Goal: Task Accomplishment & Management: Complete application form

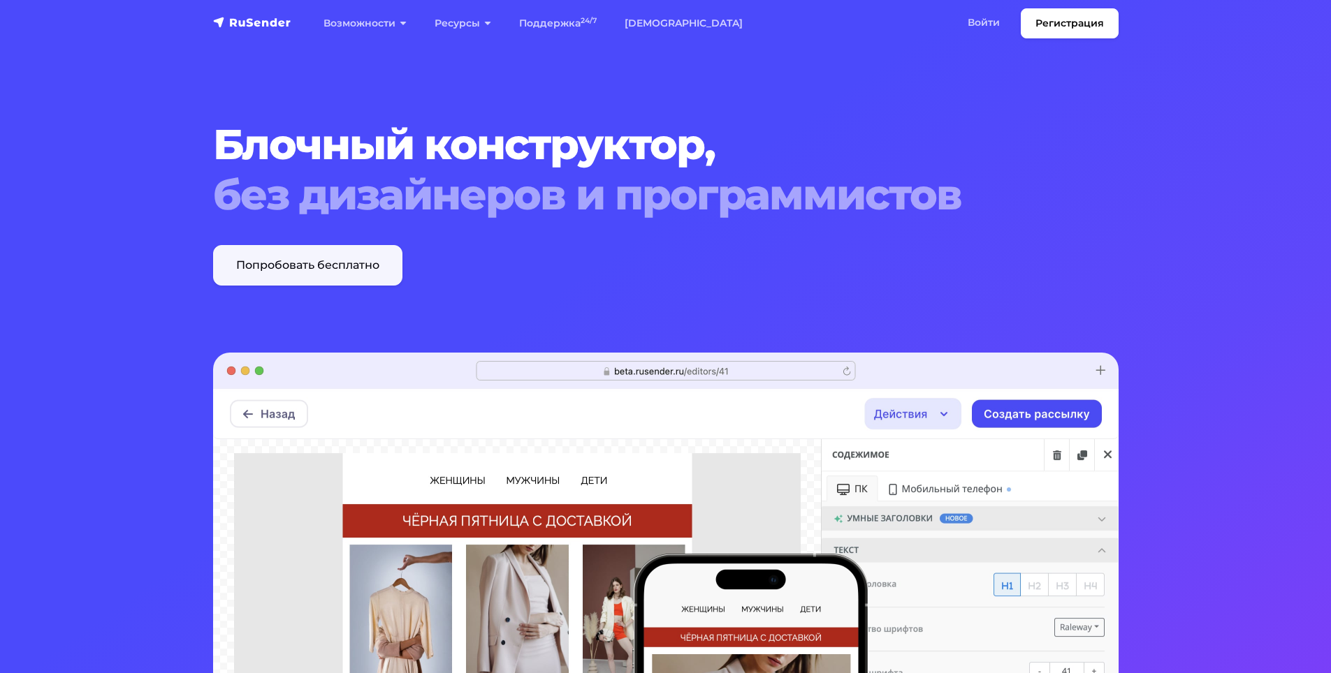
drag, startPoint x: 369, startPoint y: 265, endPoint x: 379, endPoint y: 261, distance: 11.3
click at [369, 265] on link "Попробовать бесплатно" at bounding box center [307, 265] width 189 height 41
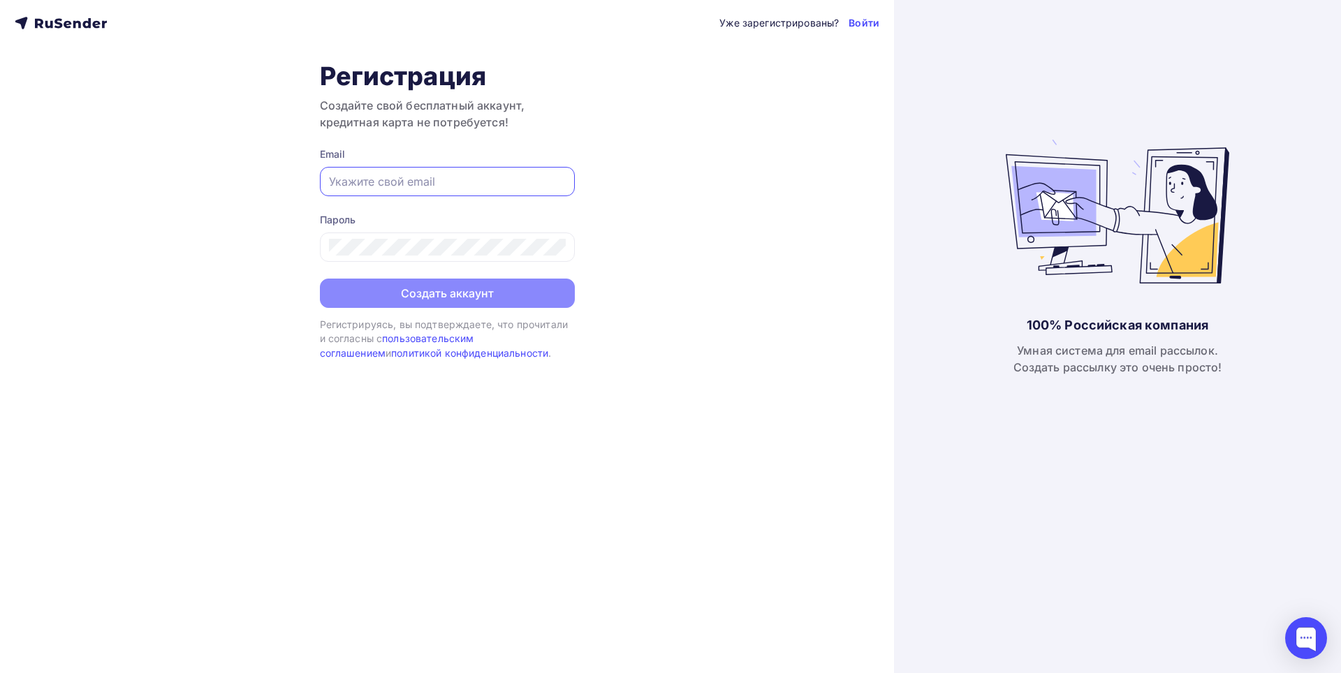
click at [493, 179] on input "text" at bounding box center [447, 181] width 237 height 17
click at [669, 199] on div "Уже зарегистрированы? Войти Регистрация Создайте свой бесплатный аккаунт, креди…" at bounding box center [447, 336] width 894 height 673
click at [463, 180] on input "text" at bounding box center [447, 181] width 237 height 17
type input "[EMAIL_ADDRESS][PERSON_NAME][DOMAIN_NAME]"
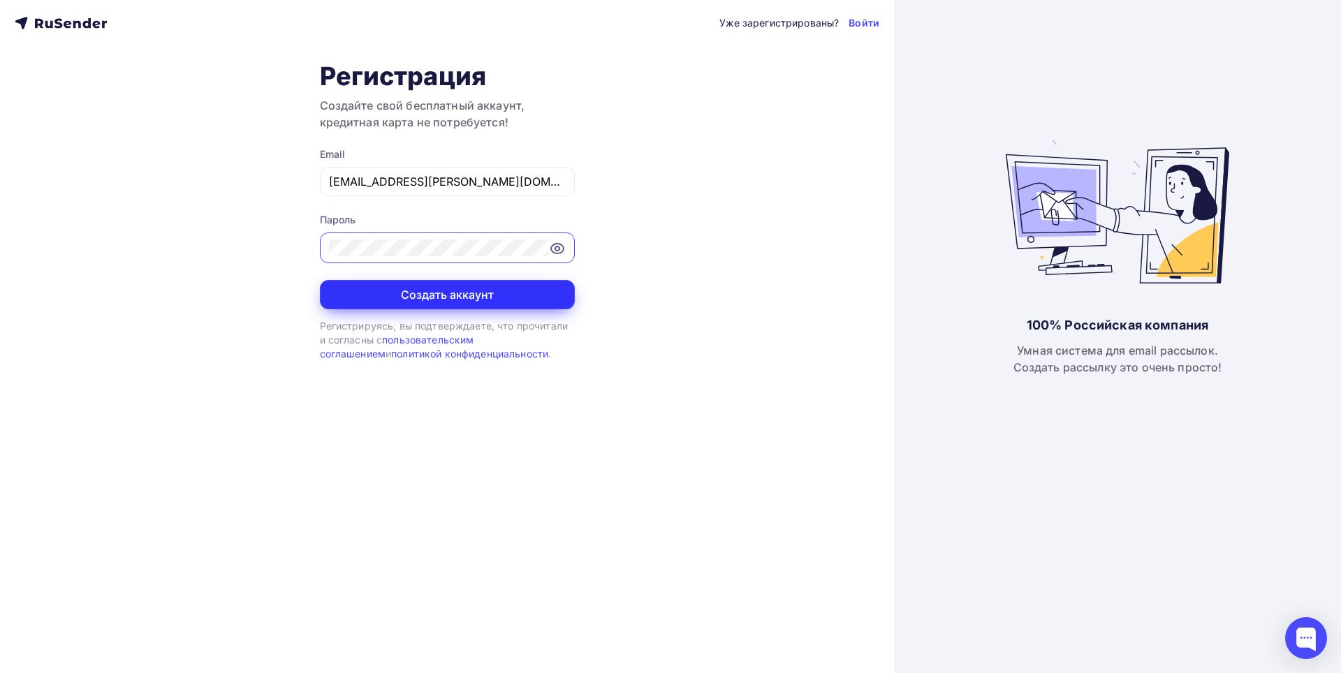
click at [426, 286] on button "Создать аккаунт" at bounding box center [447, 294] width 255 height 29
